Goal: Unclear

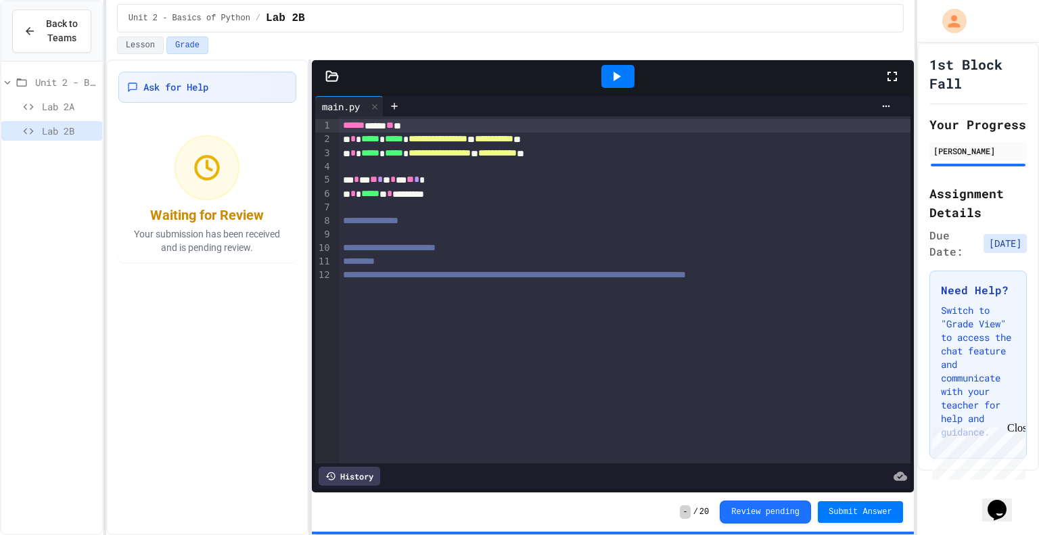
click at [452, 312] on div "**********" at bounding box center [625, 289] width 572 height 347
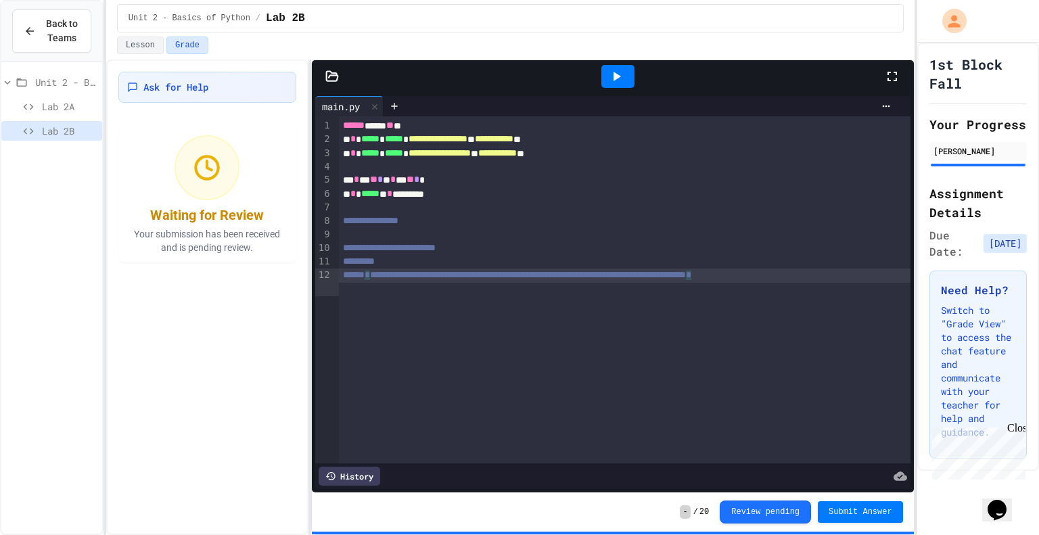
click at [501, 336] on div "**********" at bounding box center [625, 289] width 572 height 347
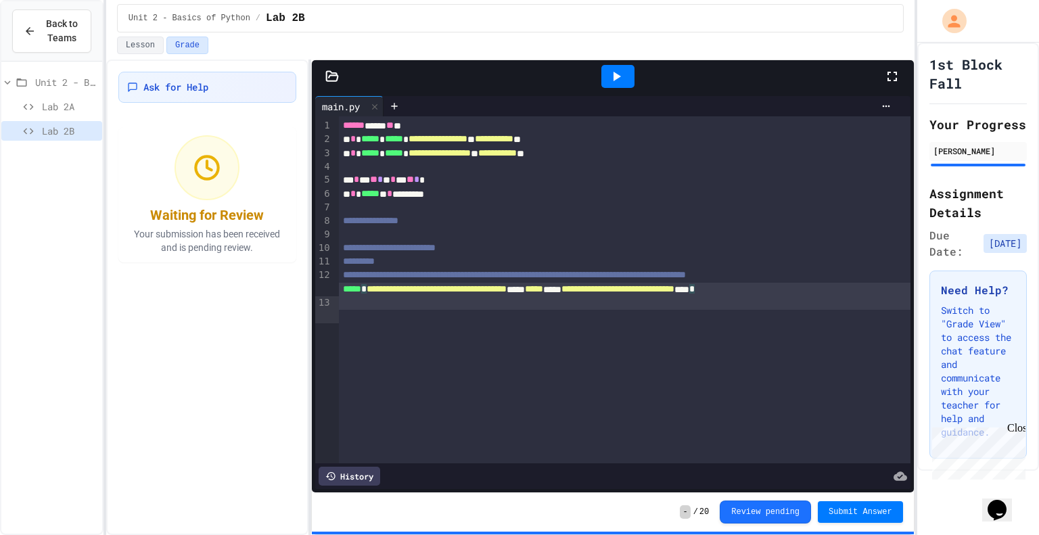
click at [350, 310] on div "**********" at bounding box center [625, 297] width 572 height 28
click at [378, 323] on div "**********" at bounding box center [625, 289] width 572 height 347
